Goal: Information Seeking & Learning: Learn about a topic

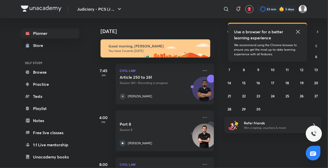
click at [297, 32] on icon at bounding box center [298, 32] width 6 height 6
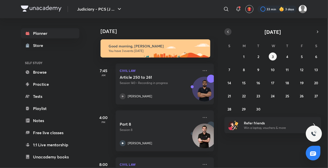
click at [226, 32] on icon "button" at bounding box center [228, 31] width 4 height 5
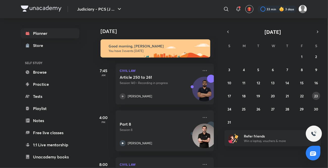
click at [316, 96] on abbr "23" at bounding box center [316, 95] width 4 height 5
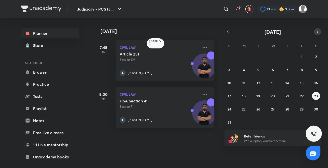
click at [317, 32] on icon "button" at bounding box center [318, 31] width 4 height 5
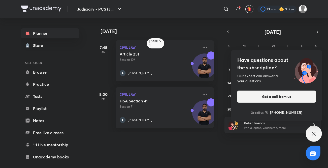
click at [289, 72] on div "Have questions about the subscription? Our expert can answer all your questions…" at bounding box center [276, 85] width 91 height 71
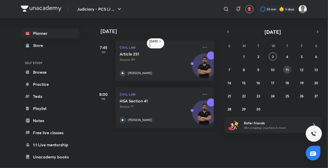
click at [288, 70] on abbr "11" at bounding box center [287, 69] width 3 height 5
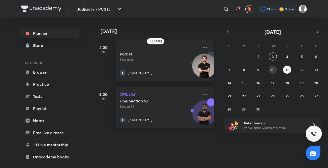
click at [275, 68] on button "10" at bounding box center [273, 69] width 8 height 8
click at [258, 69] on abbr "9" at bounding box center [258, 69] width 2 height 5
click at [241, 68] on button "8" at bounding box center [244, 69] width 8 height 8
click at [229, 69] on abbr "7" at bounding box center [229, 69] width 2 height 5
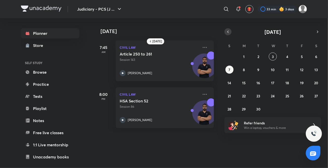
click at [225, 32] on button "button" at bounding box center [227, 31] width 7 height 7
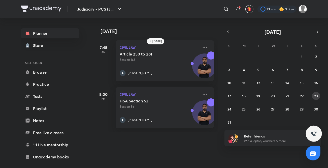
click at [316, 93] on button "23" at bounding box center [316, 96] width 8 height 8
click at [122, 72] on icon at bounding box center [123, 73] width 2 height 2
